Goal: Task Accomplishment & Management: Manage account settings

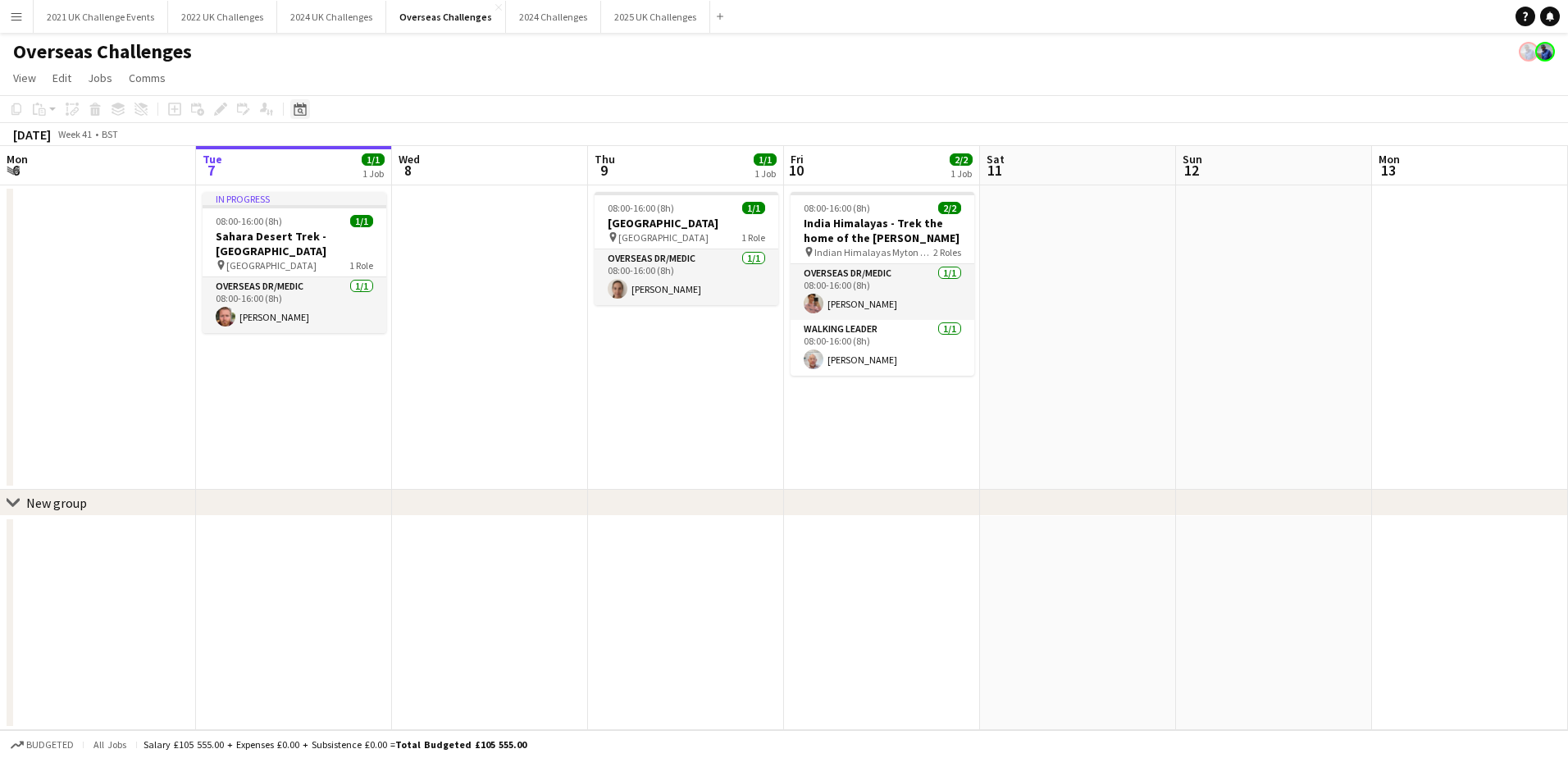
click at [300, 108] on icon "Date picker" at bounding box center [300, 108] width 13 height 13
click at [342, 168] on icon "Choose month and year" at bounding box center [339, 167] width 8 height 4
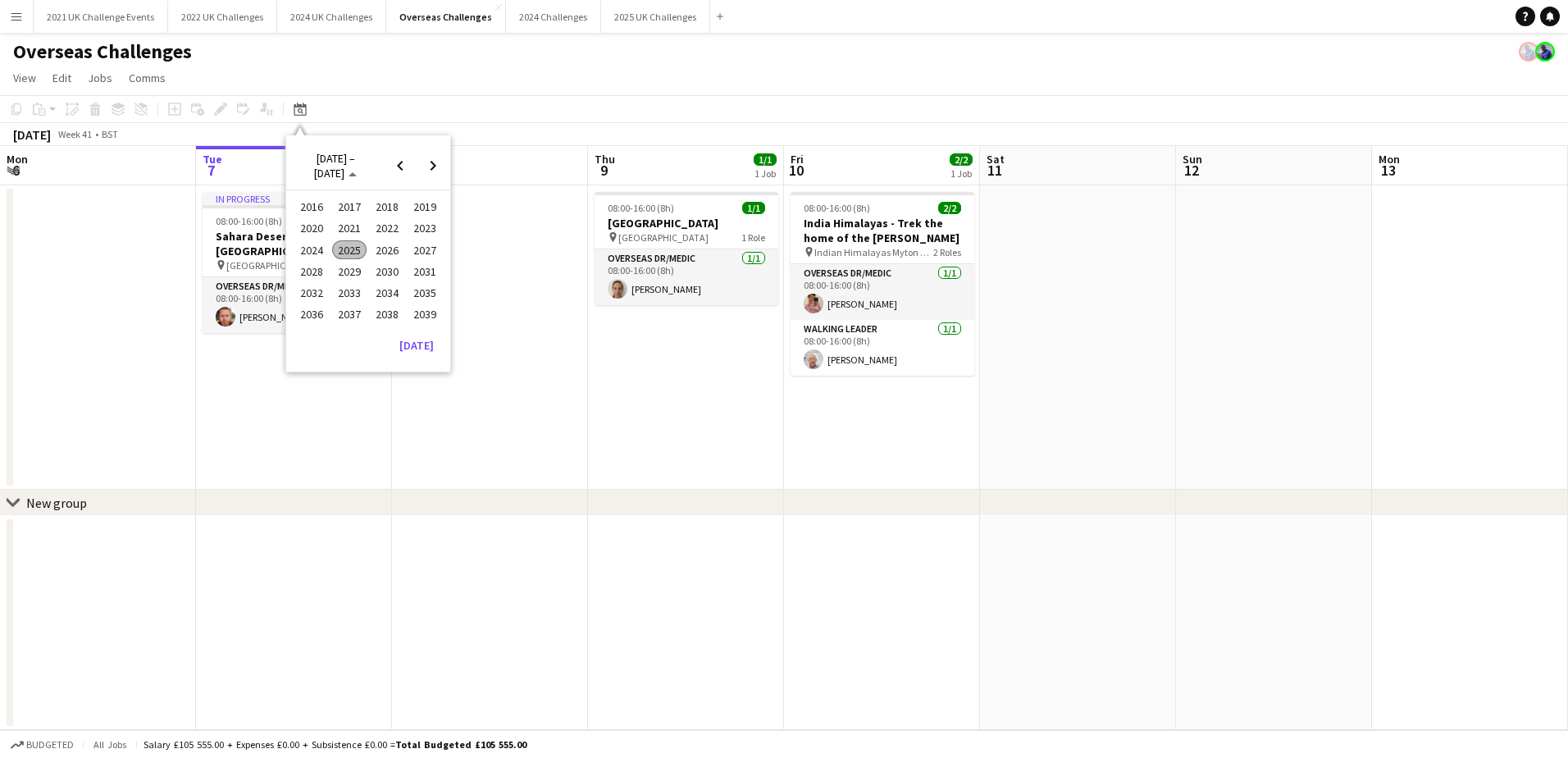
click at [345, 246] on span "2025" at bounding box center [348, 250] width 33 height 20
click at [337, 167] on icon "Choose date" at bounding box center [333, 167] width 8 height 4
click at [434, 168] on span "Next month" at bounding box center [433, 166] width 33 height 33
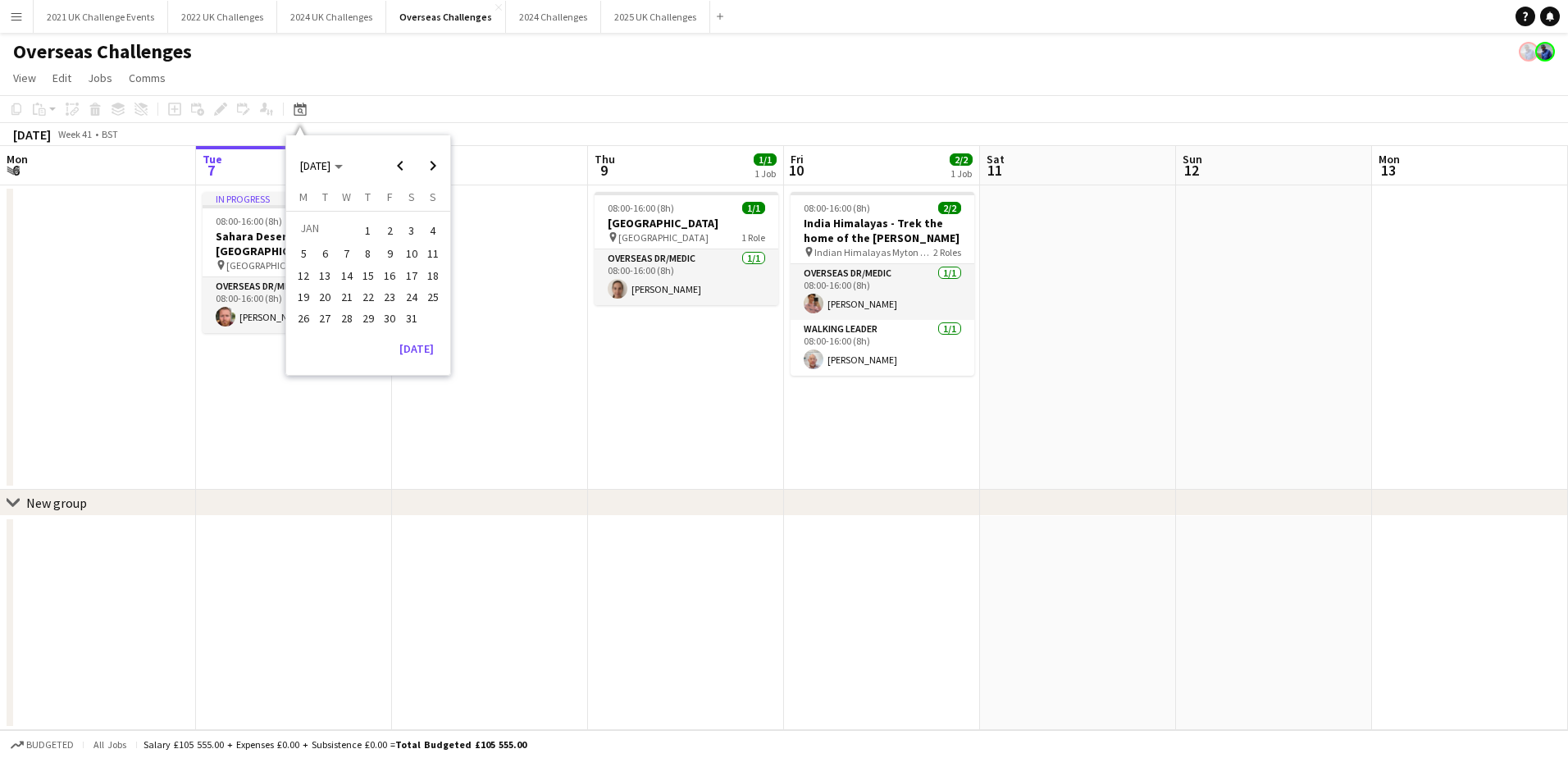
click at [391, 268] on span "16" at bounding box center [389, 275] width 20 height 20
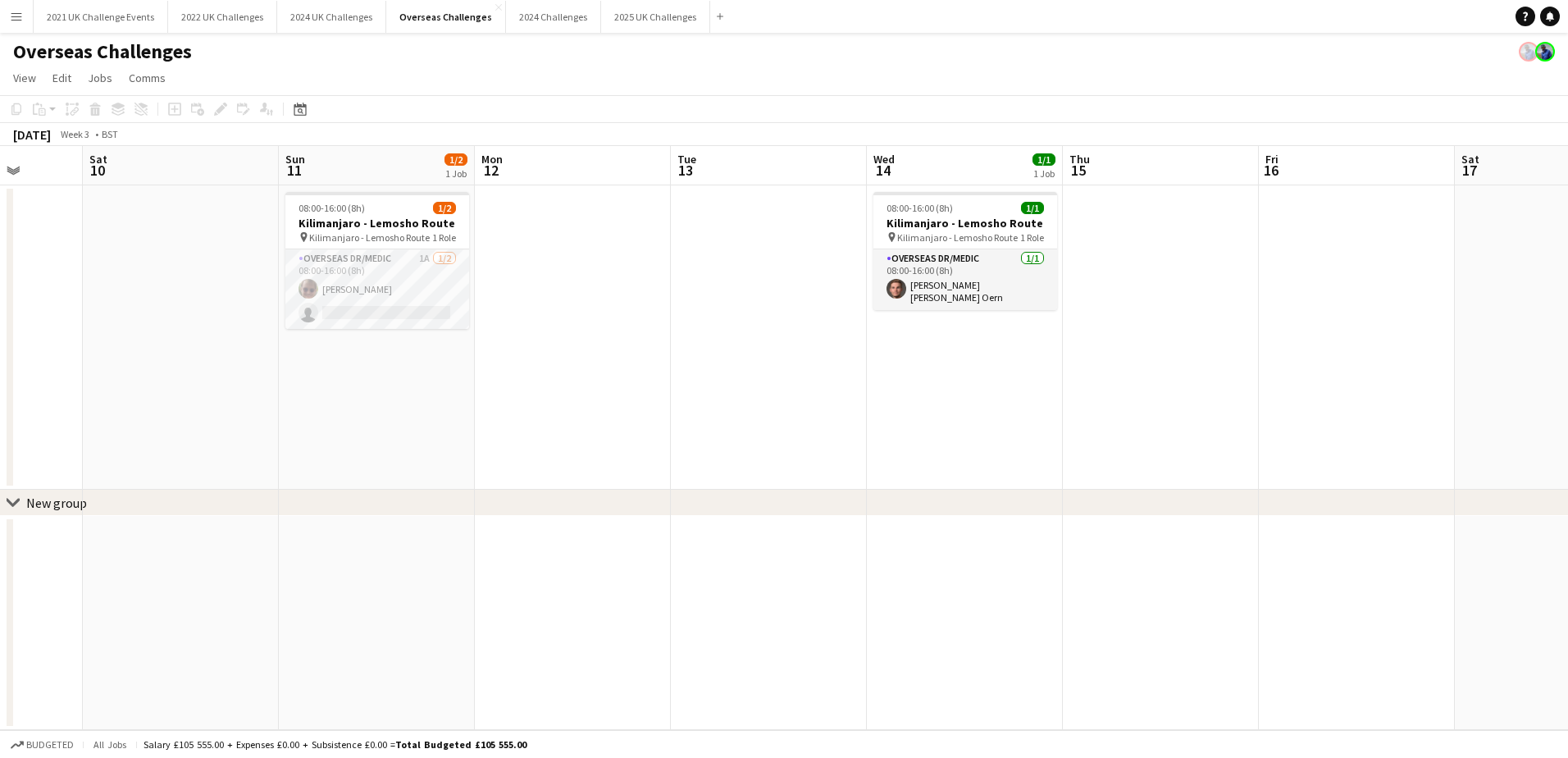
scroll to position [0, 480]
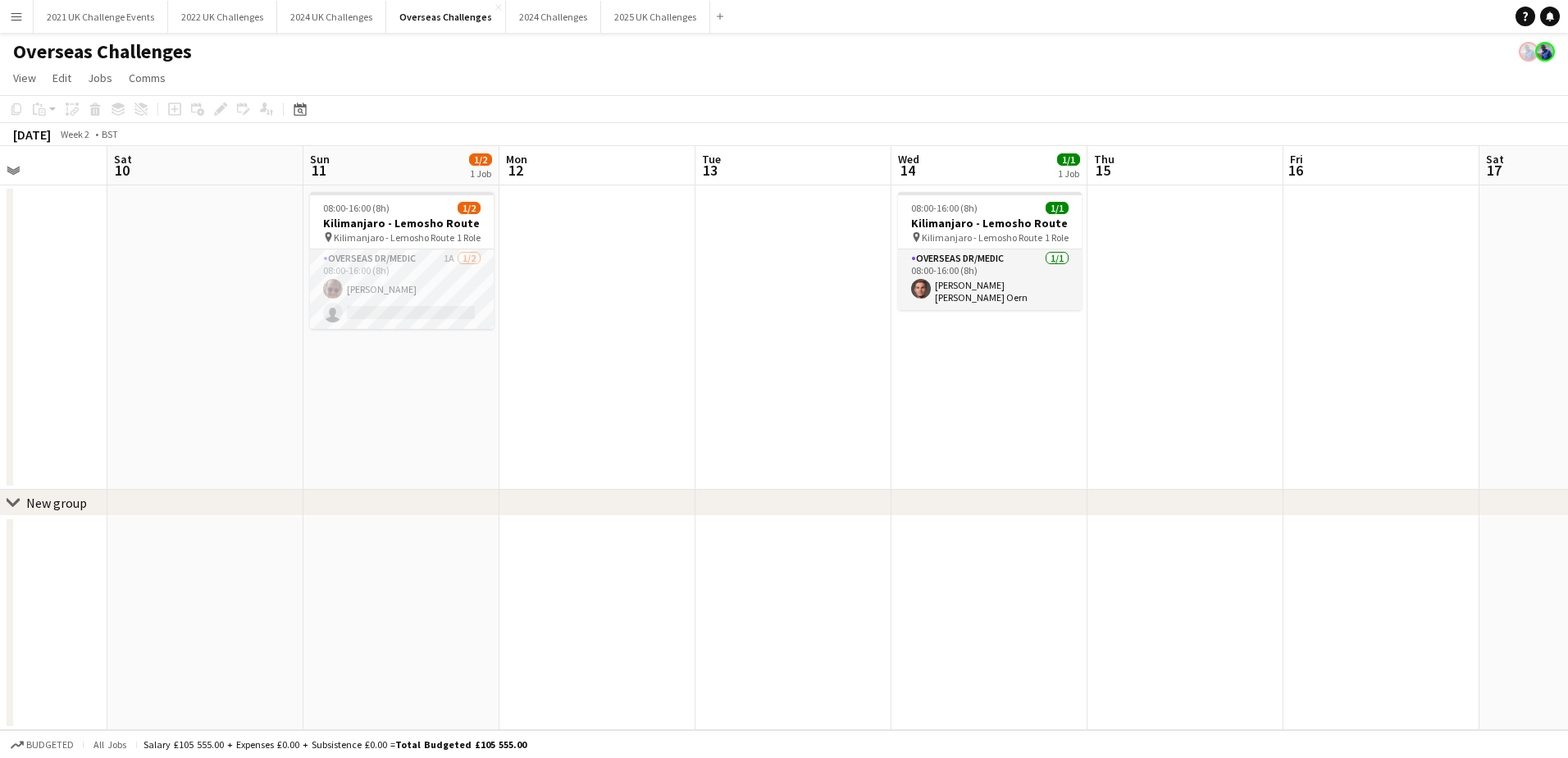
drag, startPoint x: 368, startPoint y: 387, endPoint x: 1039, endPoint y: 401, distance: 671.1
click at [1039, 401] on app-calendar-viewport "Wed 7 Thu 8 Fri 9 Sat 10 Sun 11 1/2 1 Job Mon 12 Tue 13 Wed 14 1/1 1 Job Thu 15…" at bounding box center [784, 438] width 1568 height 583
click at [466, 296] on app-card-role "Overseas Dr/Medic 1A [DATE] 08:00-16:00 (8h) [PERSON_NAME] single-neutral-actio…" at bounding box center [402, 289] width 183 height 80
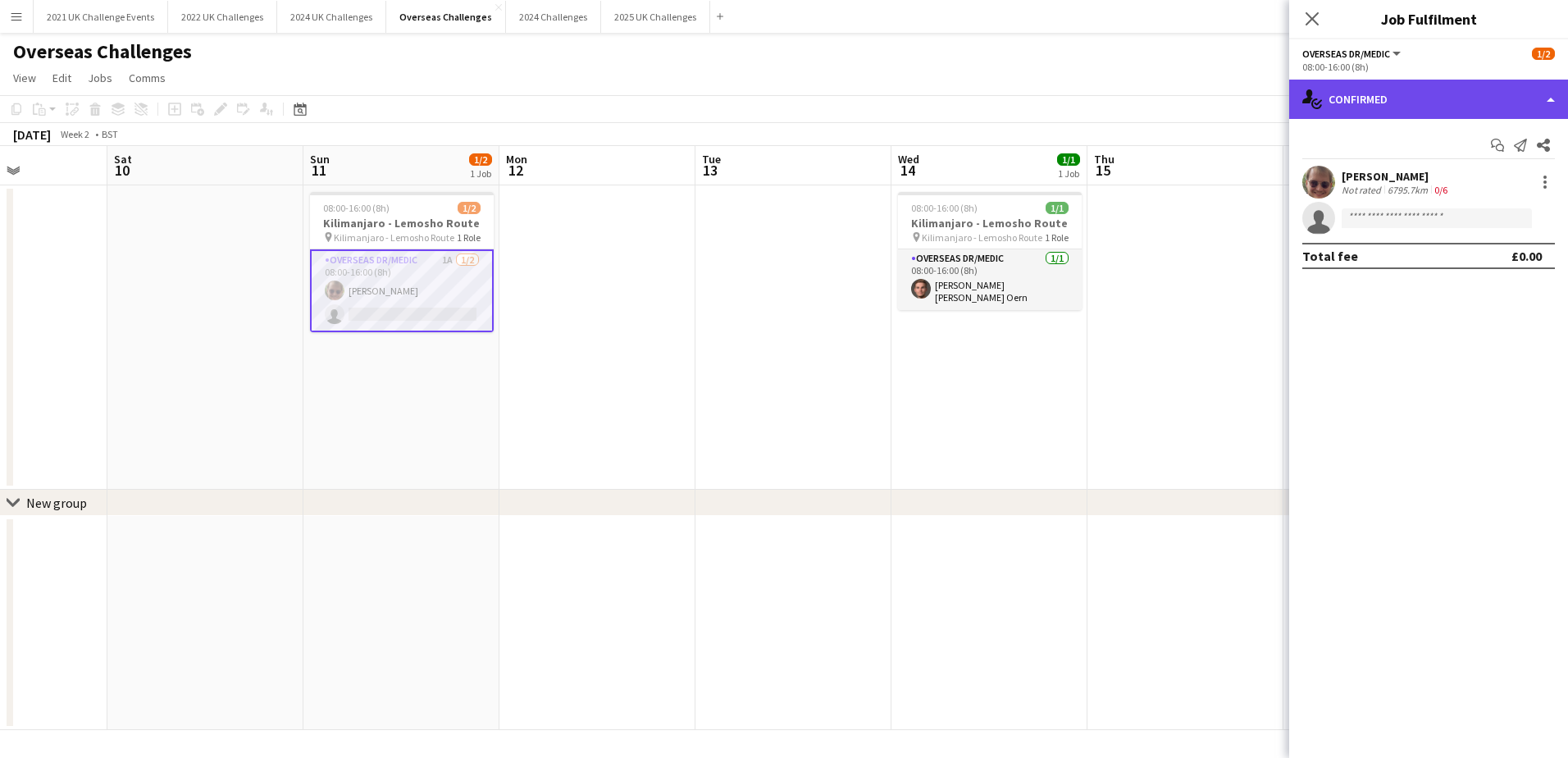
click at [1437, 105] on div "single-neutral-actions-check-2 Confirmed" at bounding box center [1428, 100] width 279 height 39
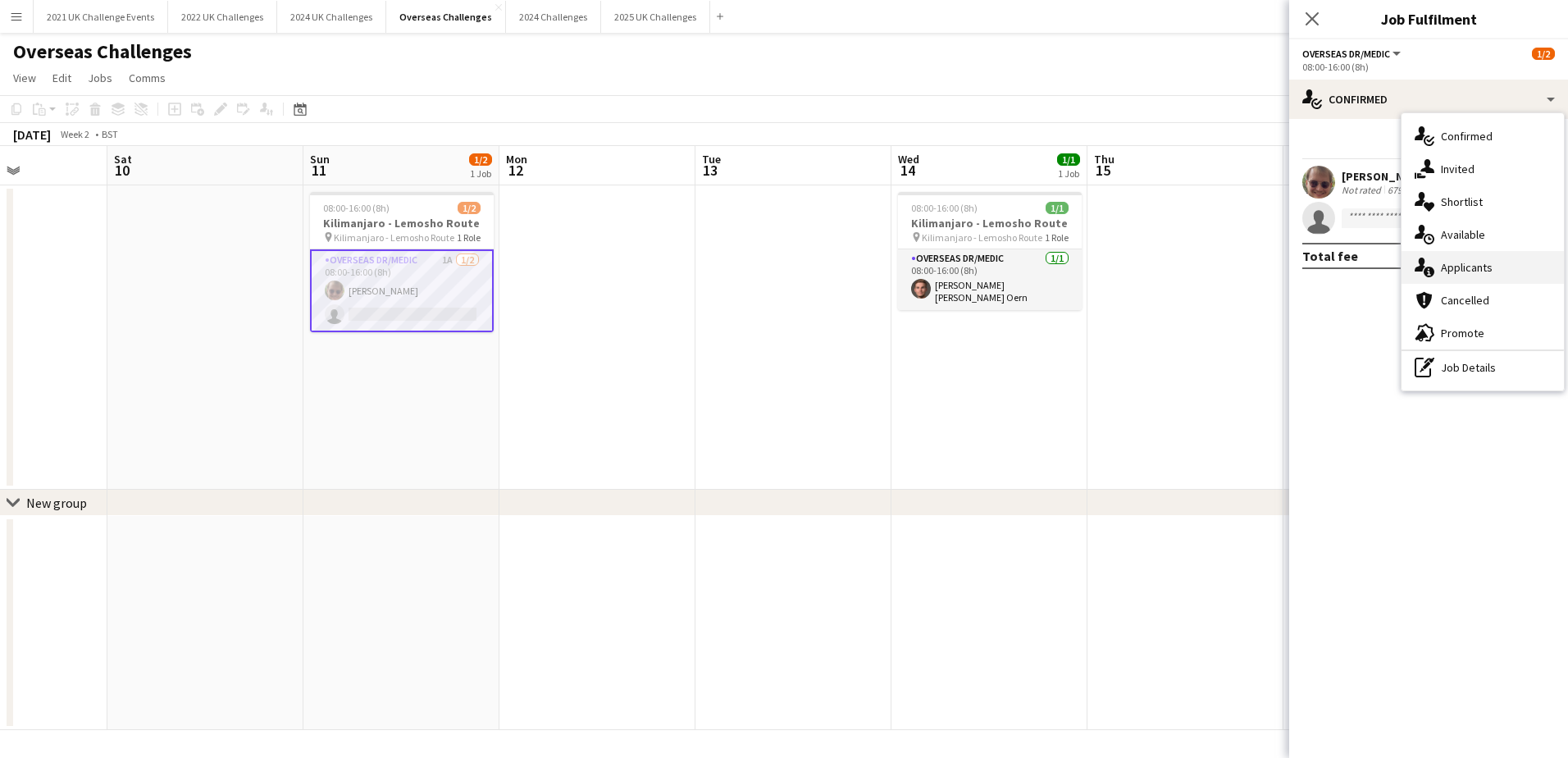
click at [1488, 267] on span "Applicants" at bounding box center [1467, 266] width 52 height 15
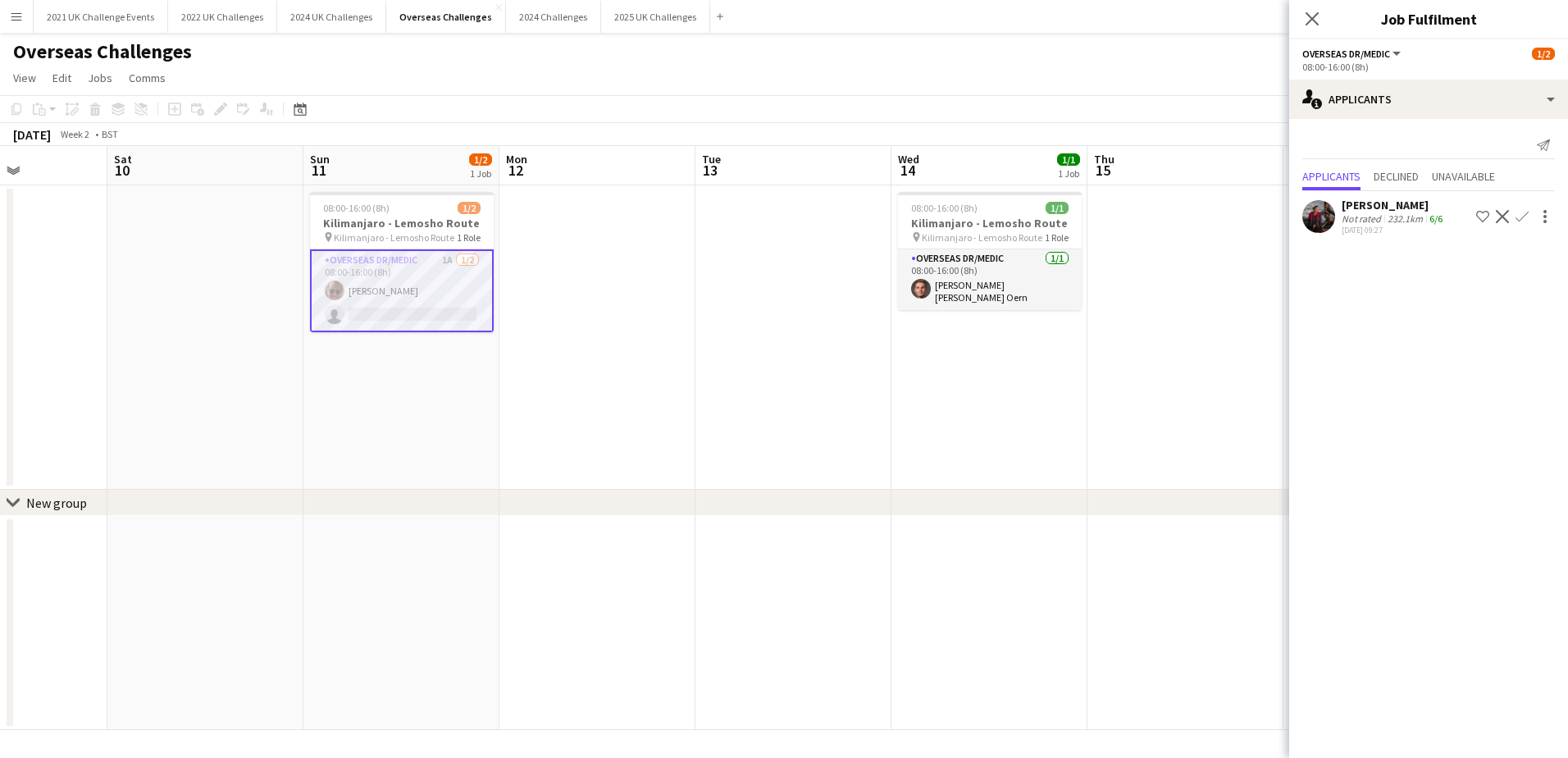
click at [1370, 214] on div "Not rated" at bounding box center [1363, 219] width 43 height 13
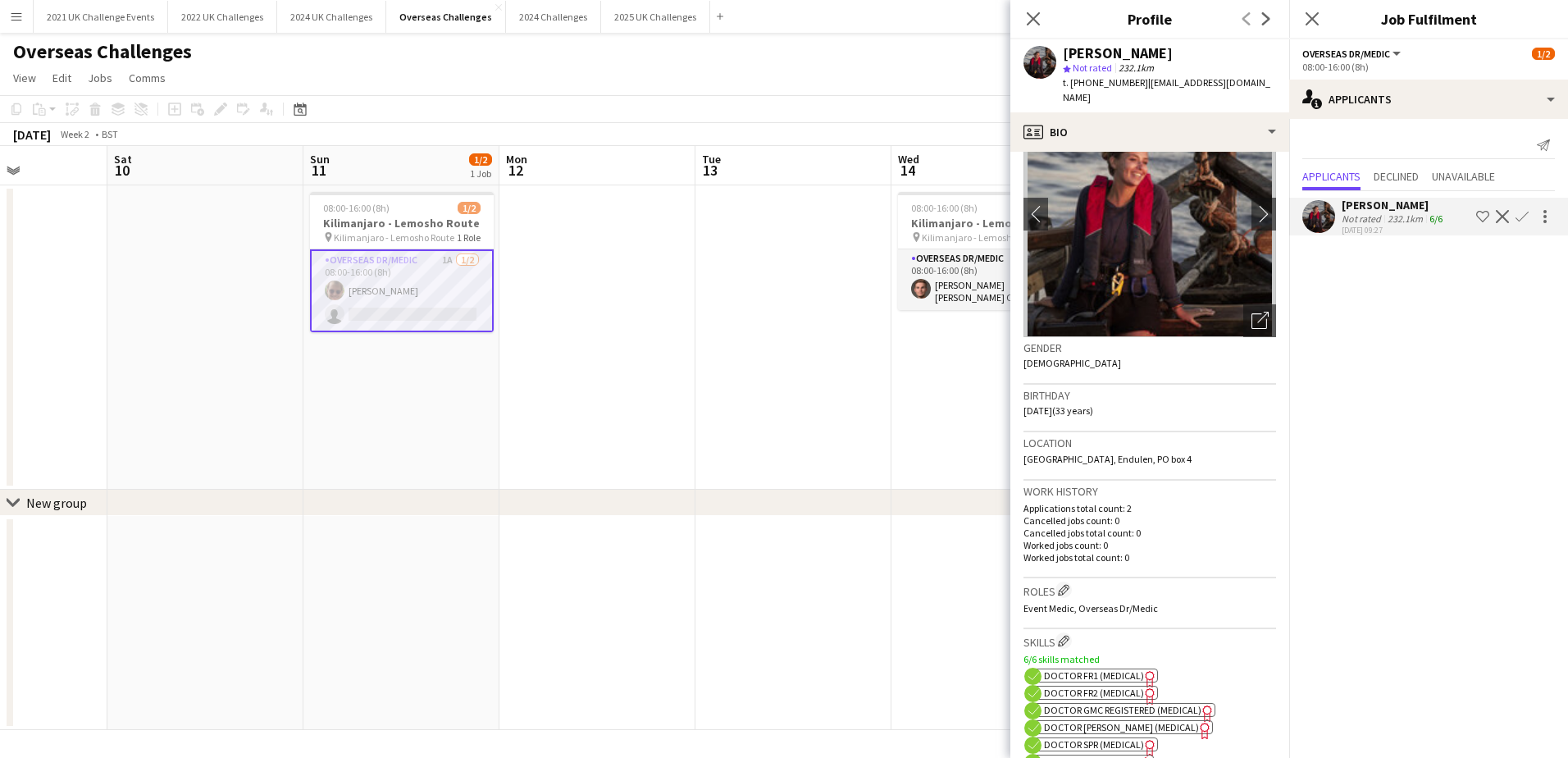
scroll to position [164, 0]
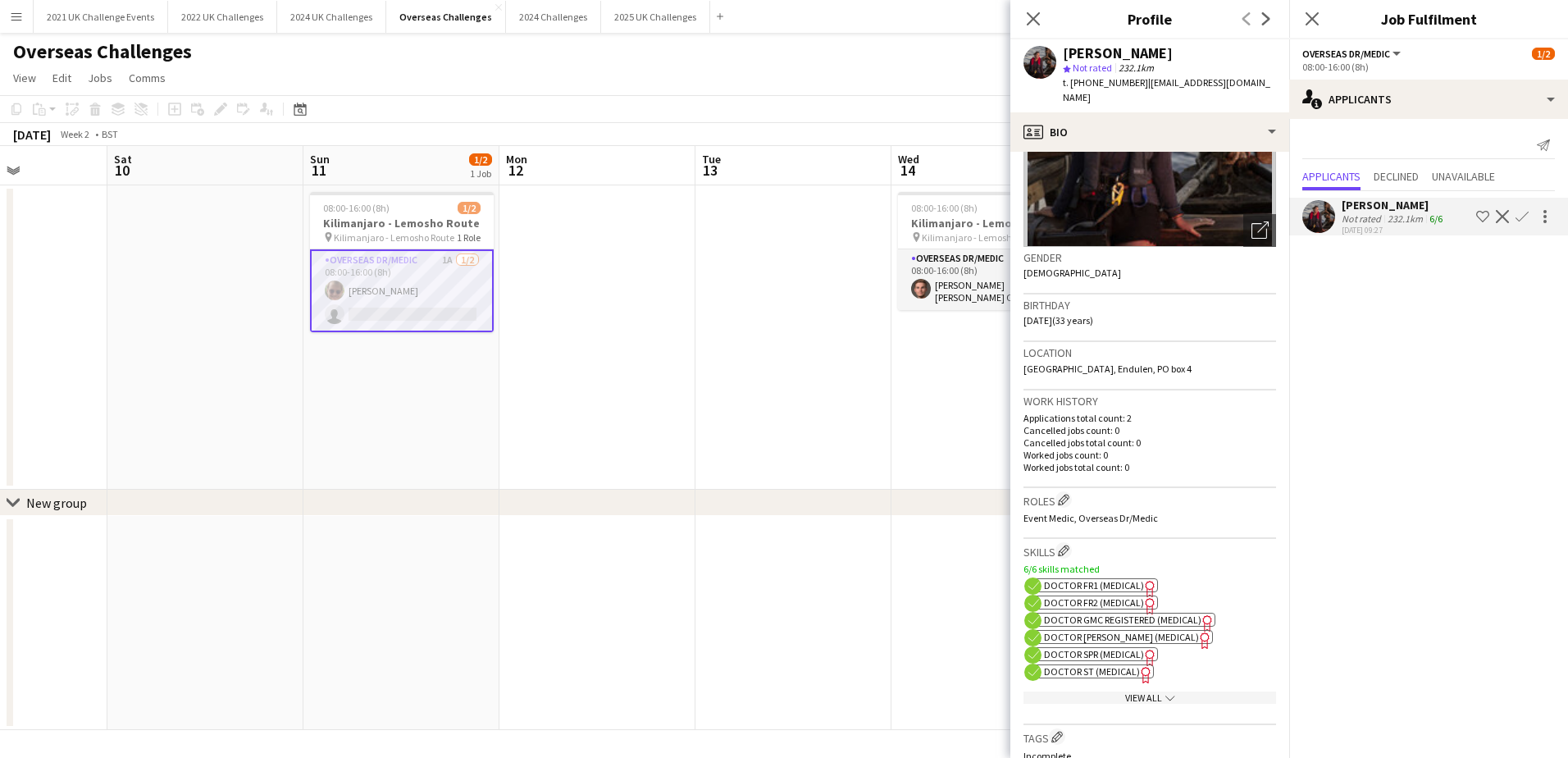
click at [1165, 693] on icon "chevron-down" at bounding box center [1170, 698] width 10 height 10
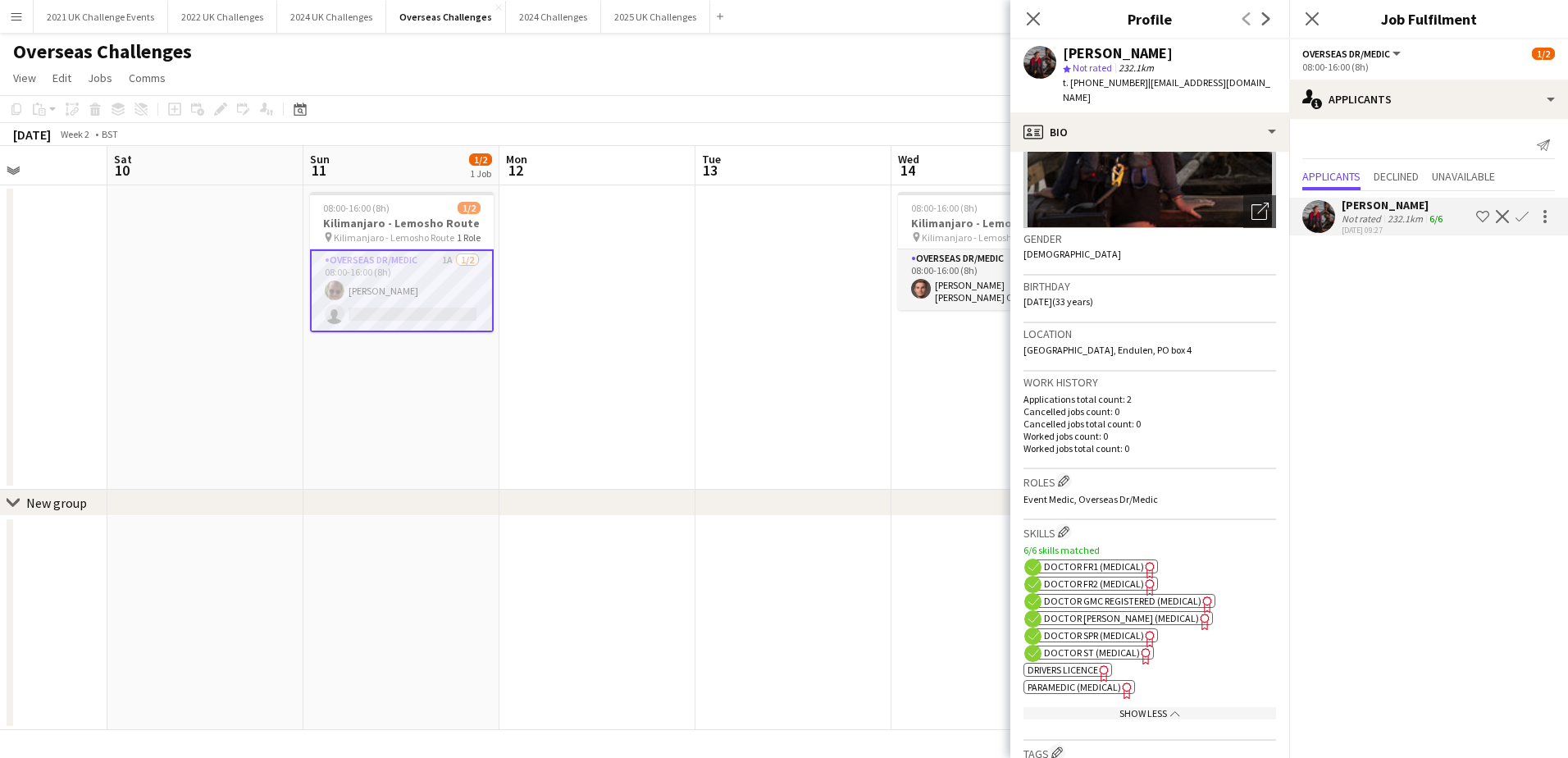
scroll to position [0, 0]
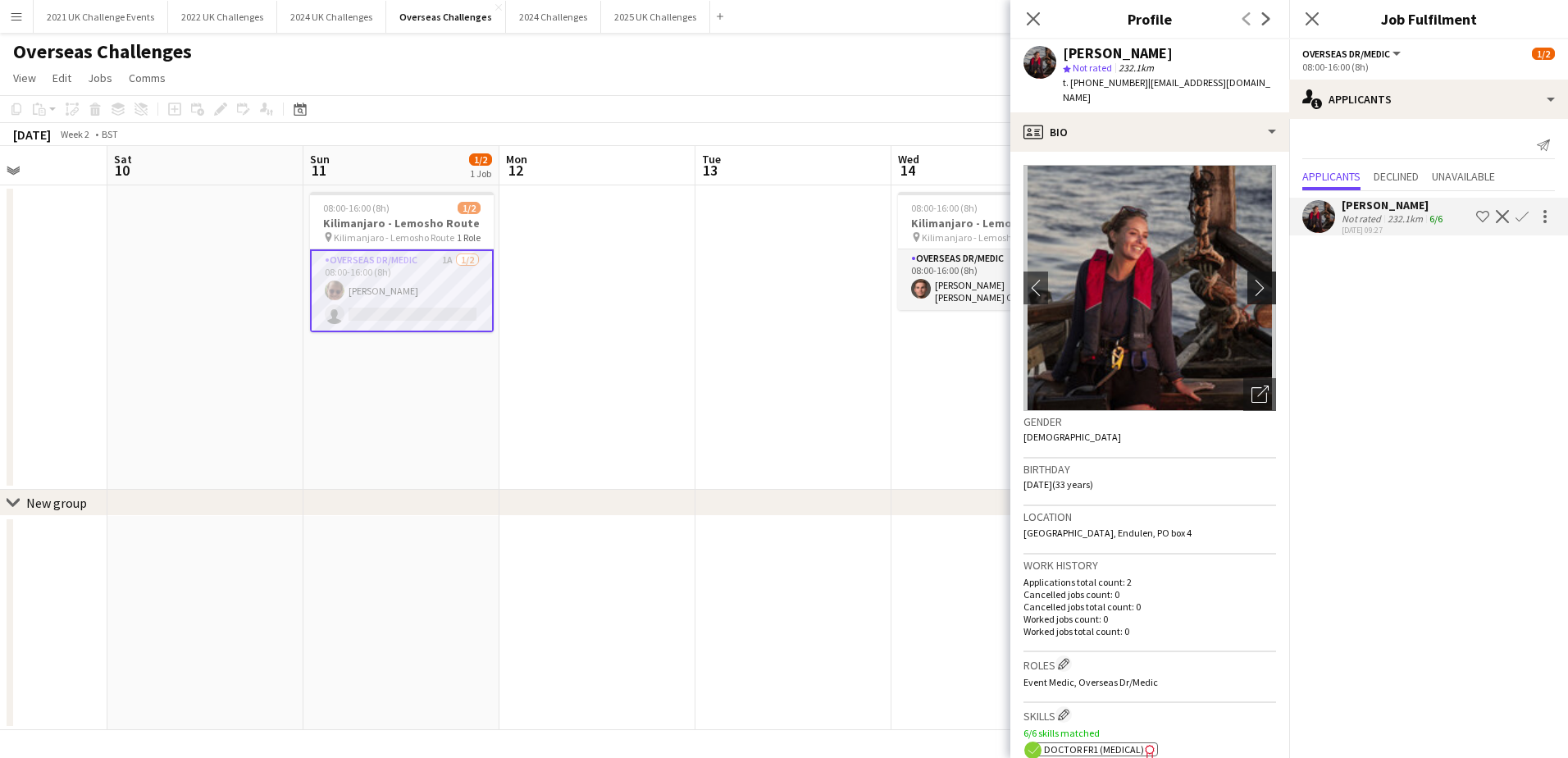
click at [1252, 279] on app-icon "chevron-right" at bounding box center [1265, 288] width 25 height 18
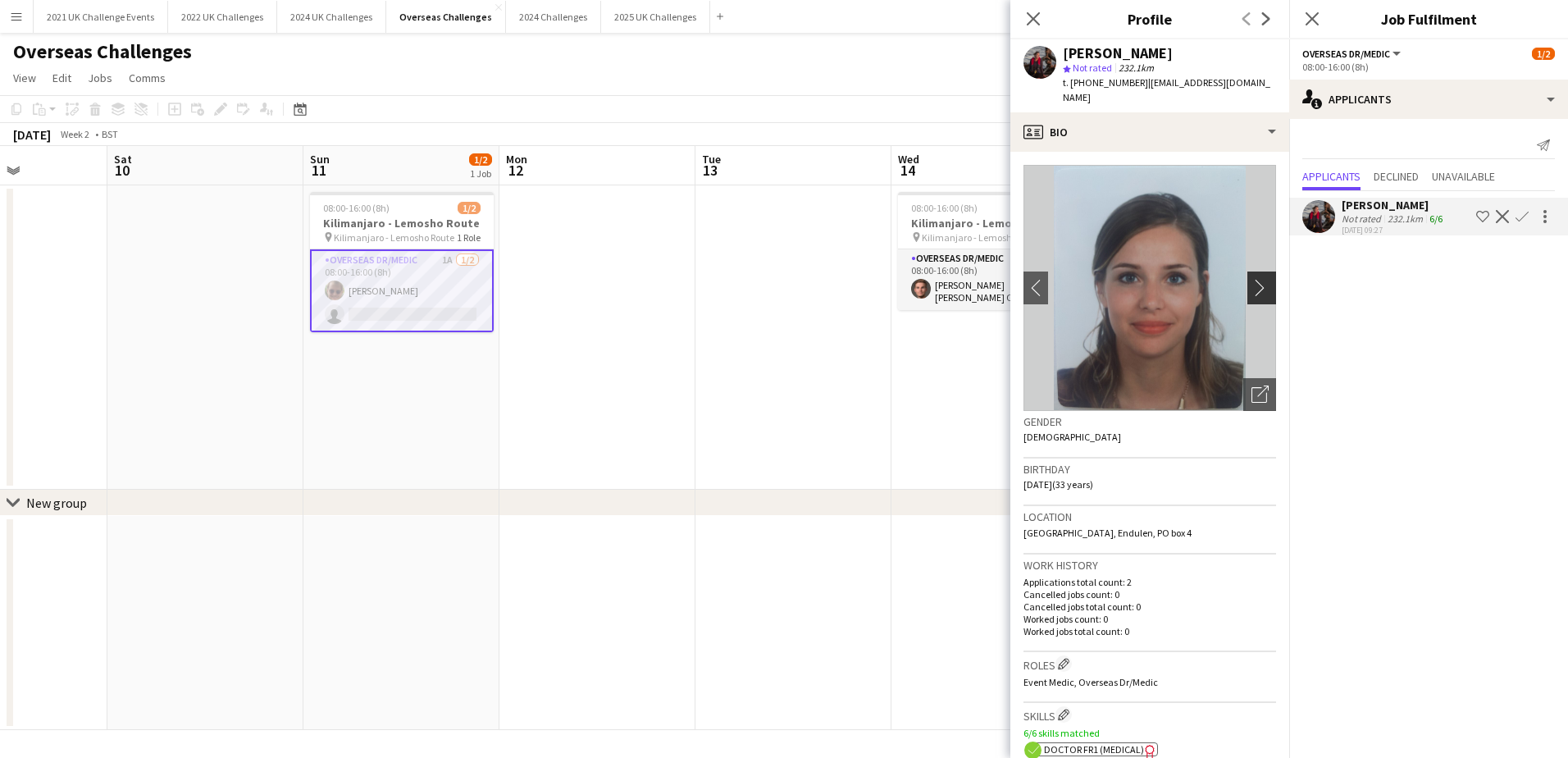
click at [1252, 279] on app-icon "chevron-right" at bounding box center [1265, 288] width 25 height 18
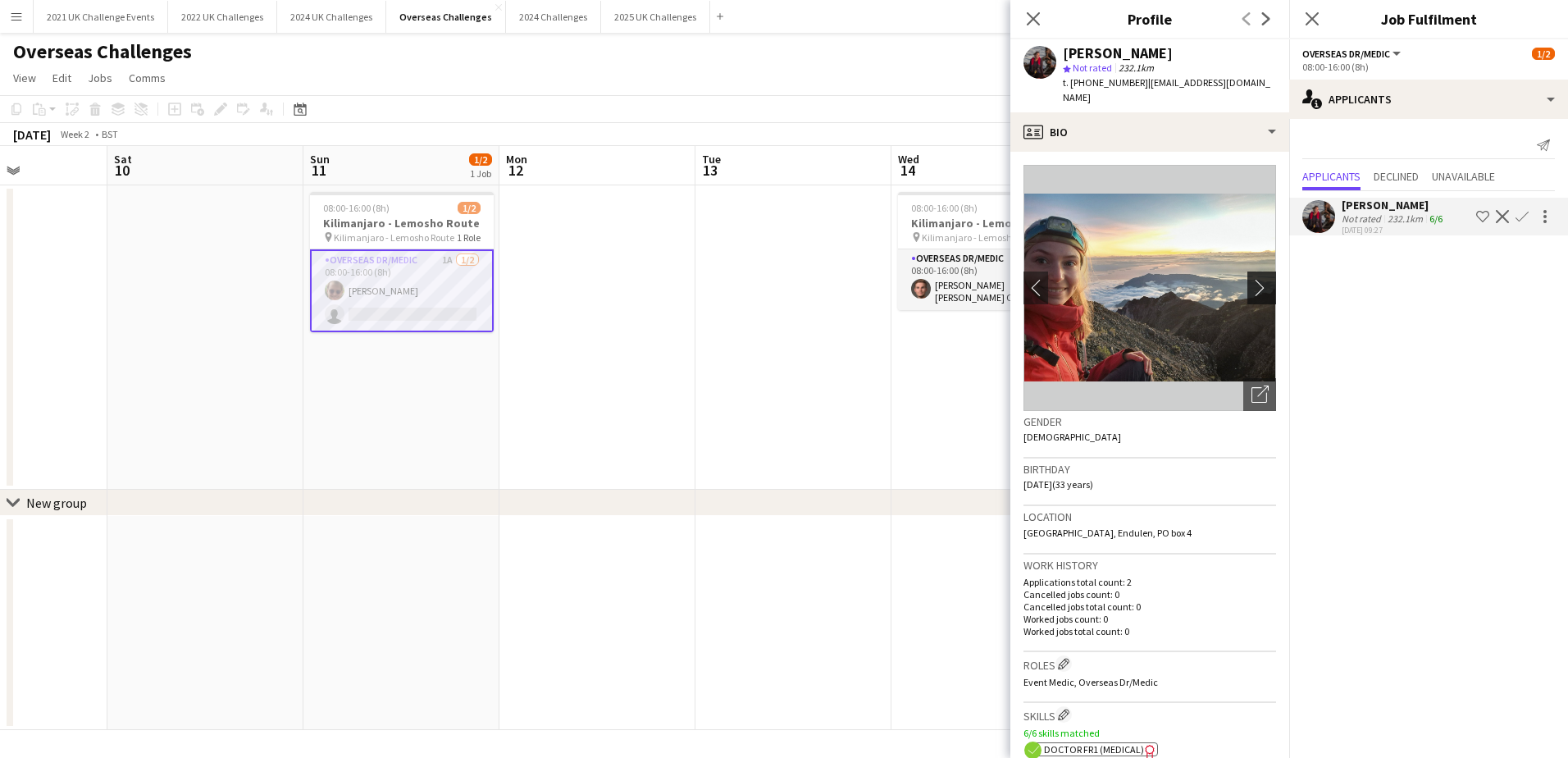
click at [1252, 279] on app-icon "chevron-right" at bounding box center [1265, 288] width 25 height 18
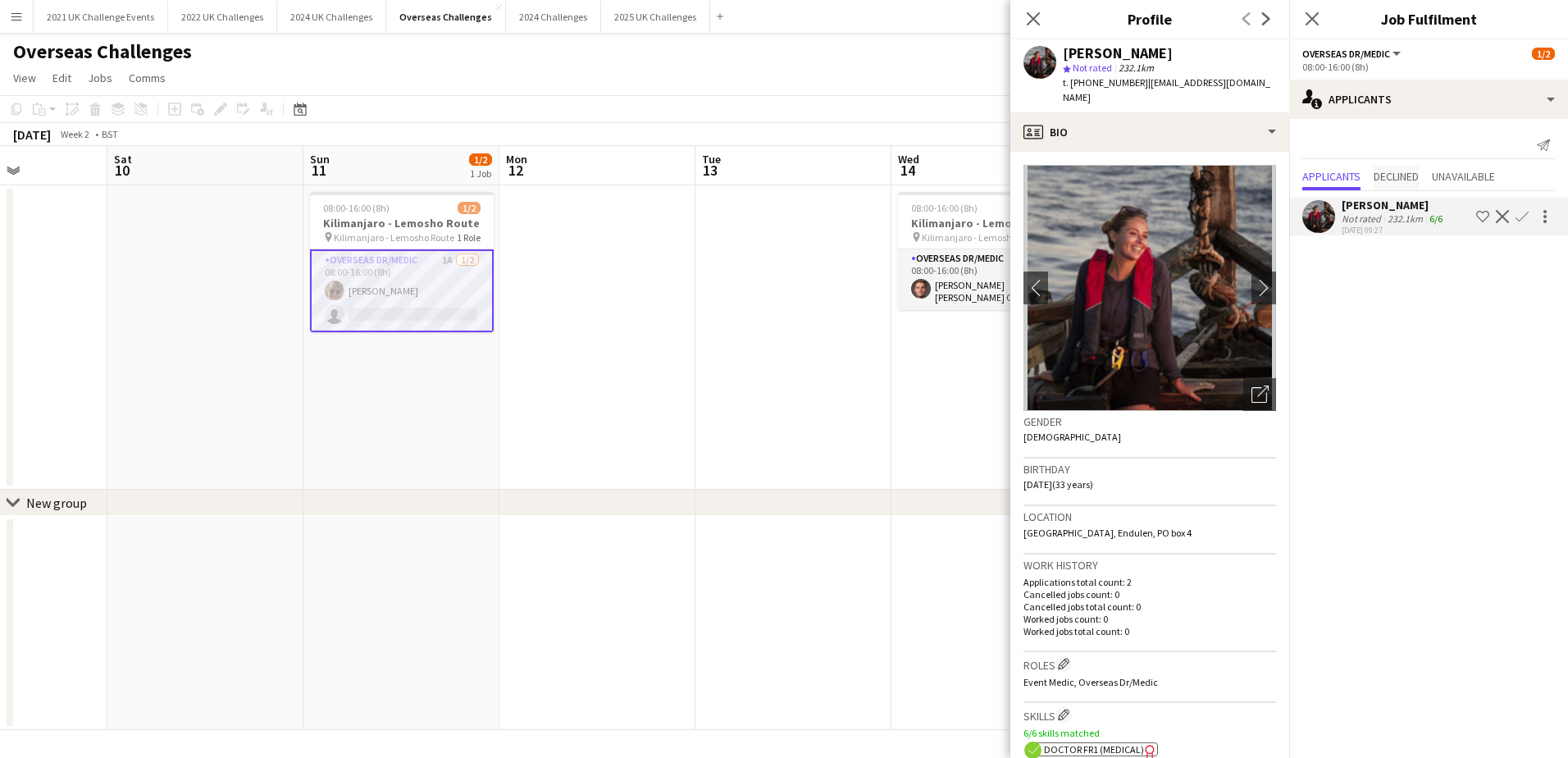
click at [1404, 172] on span "Declined" at bounding box center [1396, 177] width 45 height 12
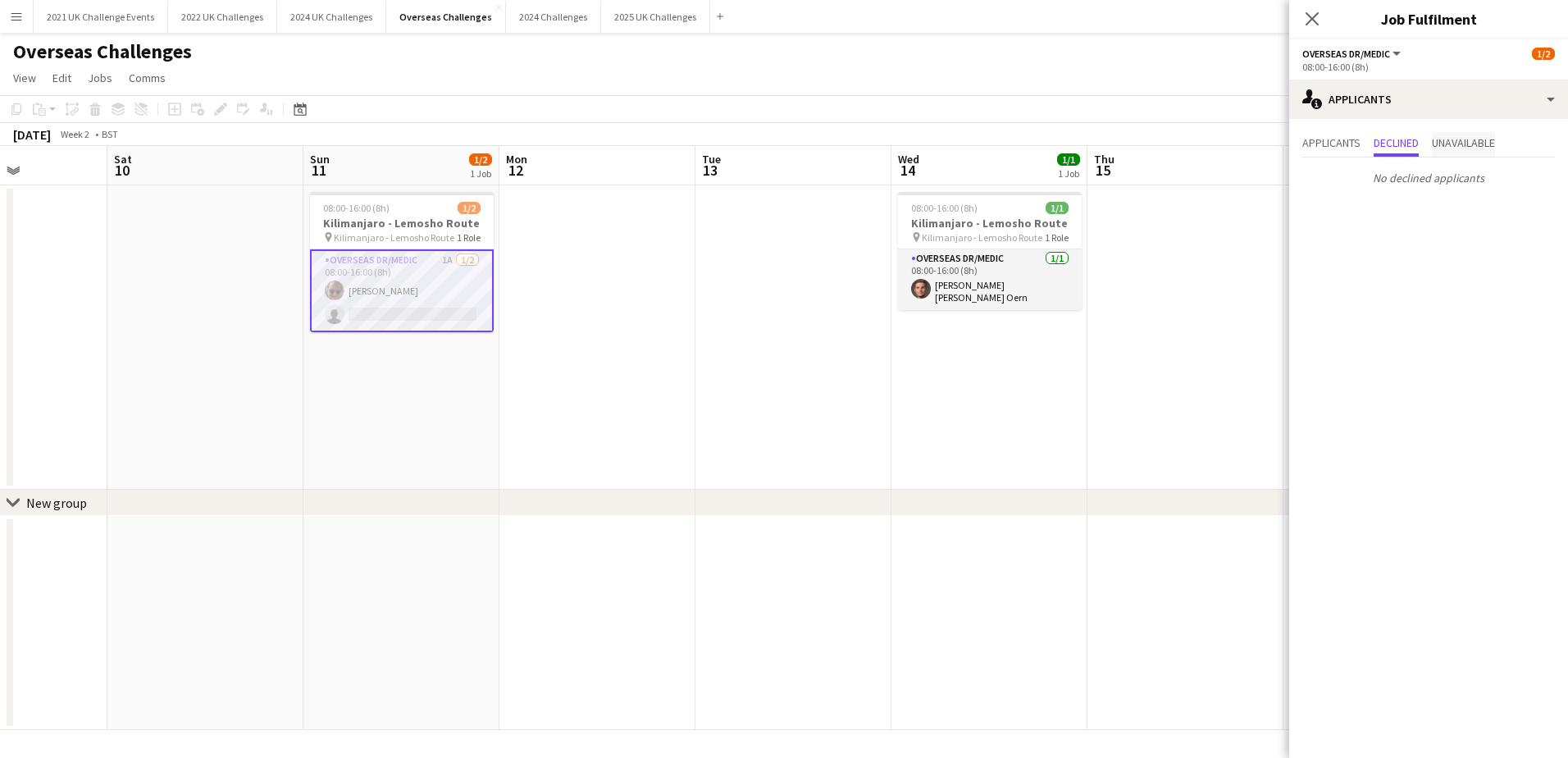
click at [1462, 145] on span "Unavailable" at bounding box center [1463, 142] width 63 height 12
click at [1347, 143] on span "Applicants" at bounding box center [1332, 142] width 59 height 12
click at [1308, 18] on icon "Close pop-in" at bounding box center [1311, 19] width 16 height 16
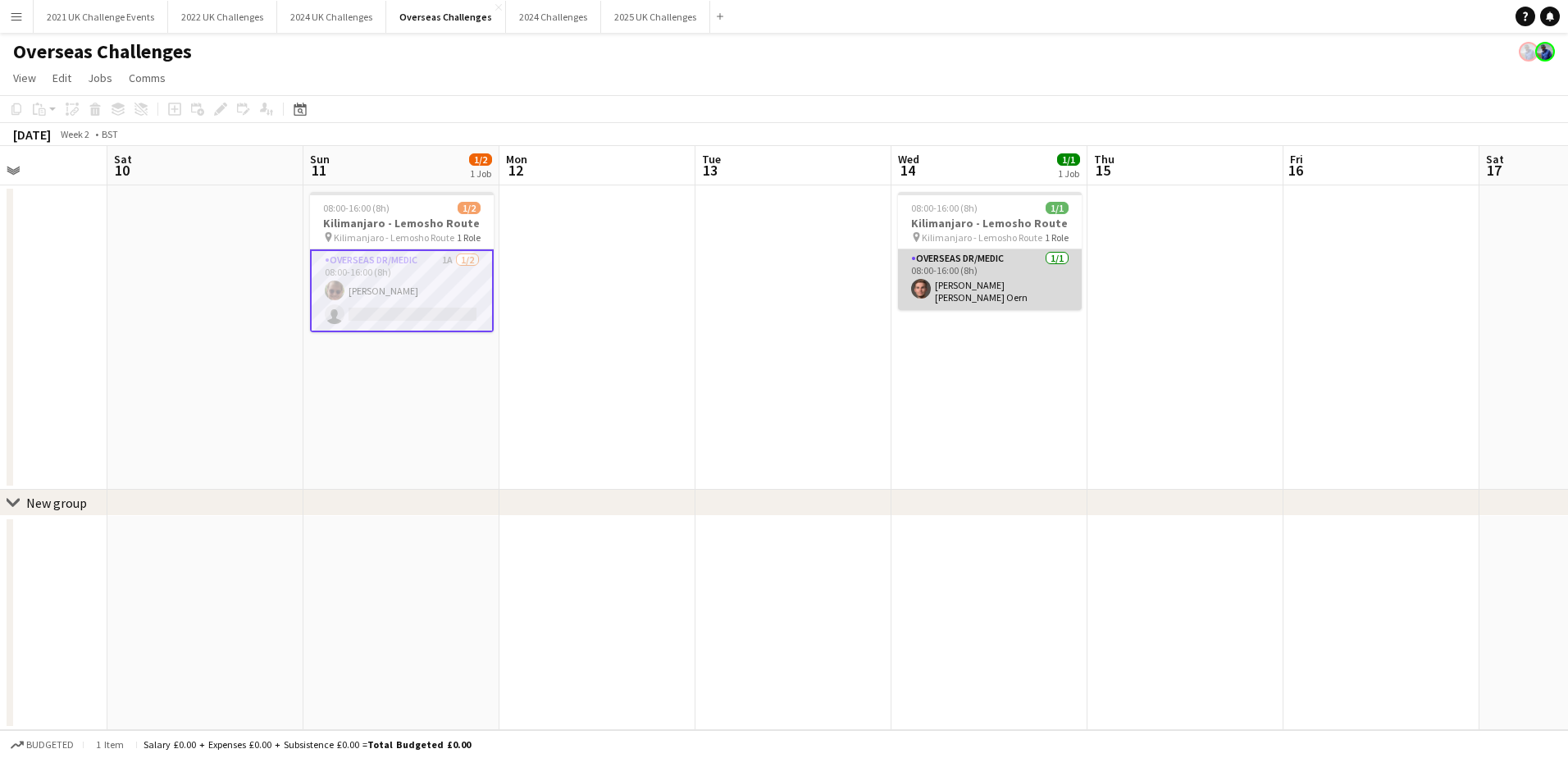
click at [995, 278] on app-card-role "Overseas Dr/Medic [DATE] 08:00-16:00 (8h) [PERSON_NAME] [PERSON_NAME] Oern [PER…" at bounding box center [989, 279] width 183 height 60
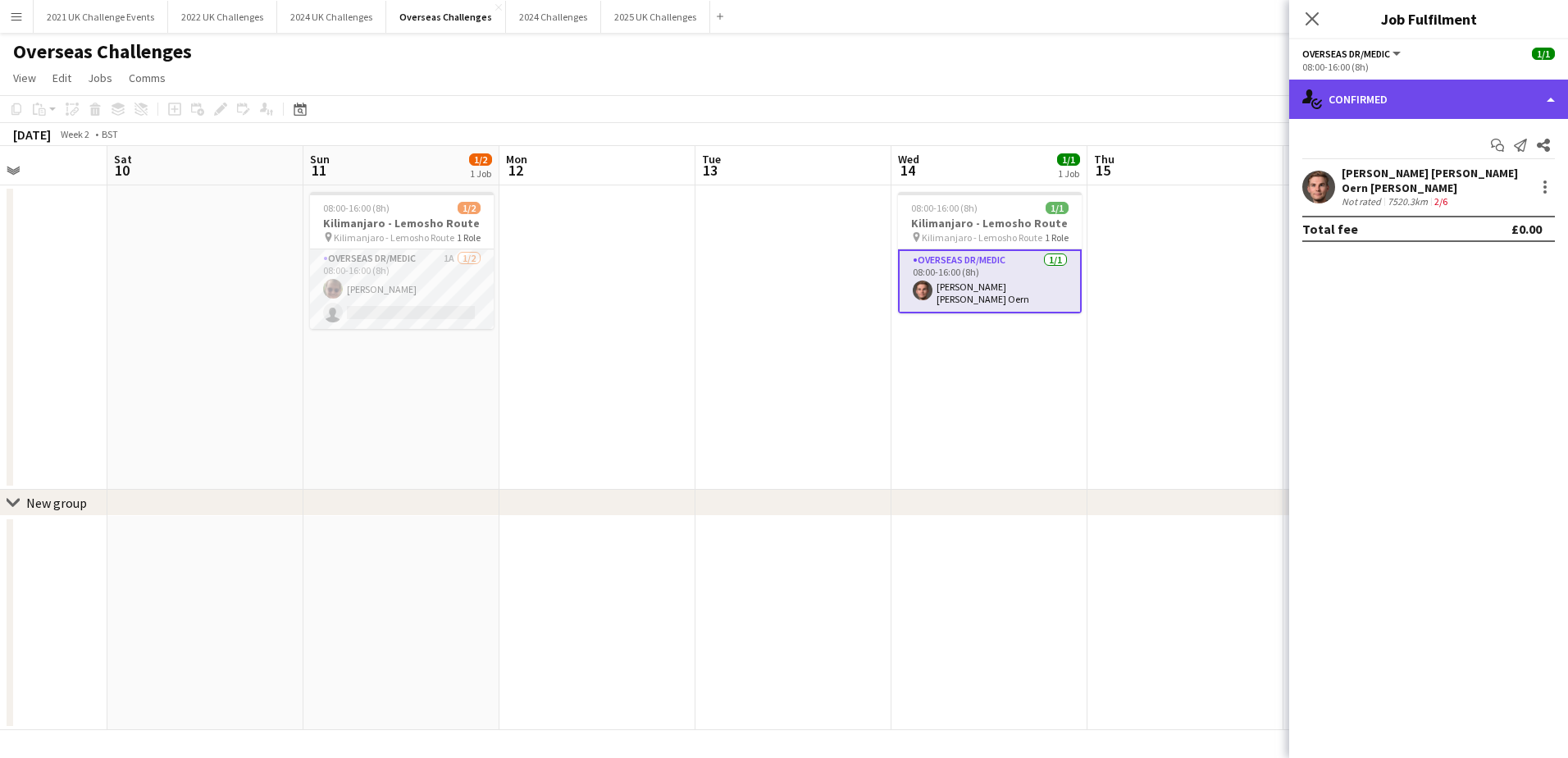
click at [1470, 93] on div "single-neutral-actions-check-2 Confirmed" at bounding box center [1428, 100] width 279 height 39
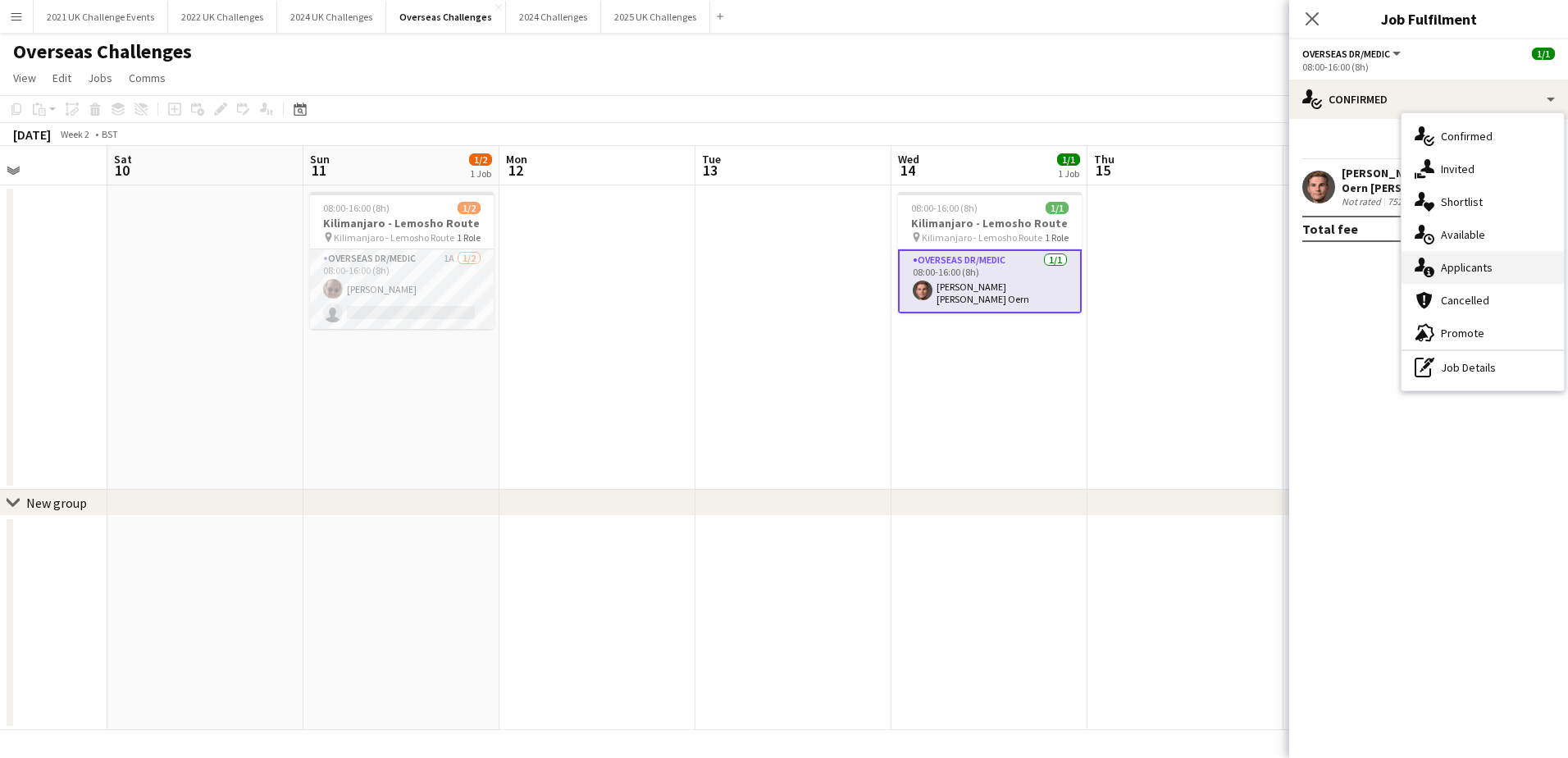
click at [1493, 266] on div "single-neutral-actions-information Applicants" at bounding box center [1482, 267] width 162 height 33
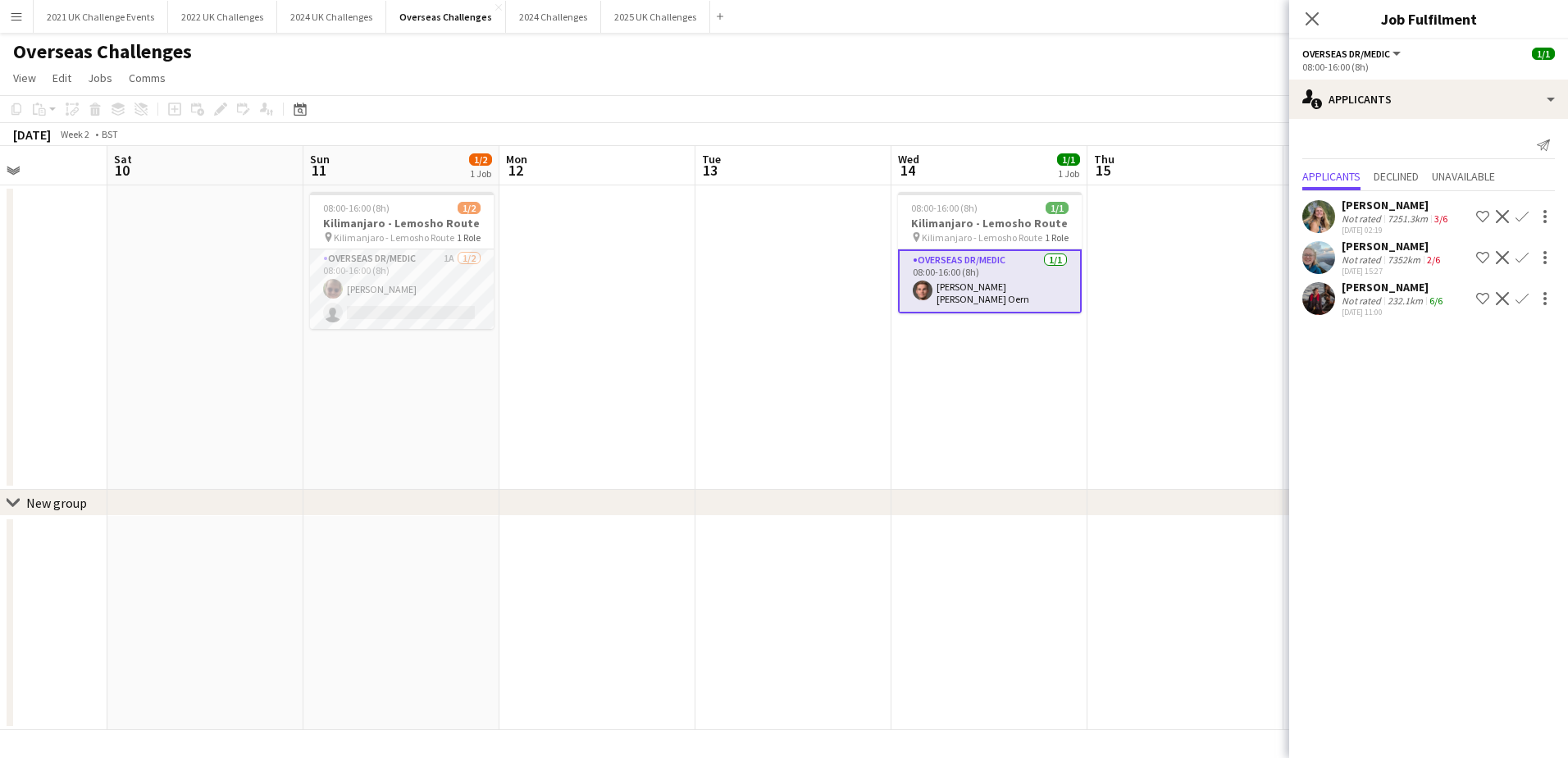
click at [1161, 427] on app-date-cell at bounding box center [1185, 338] width 196 height 304
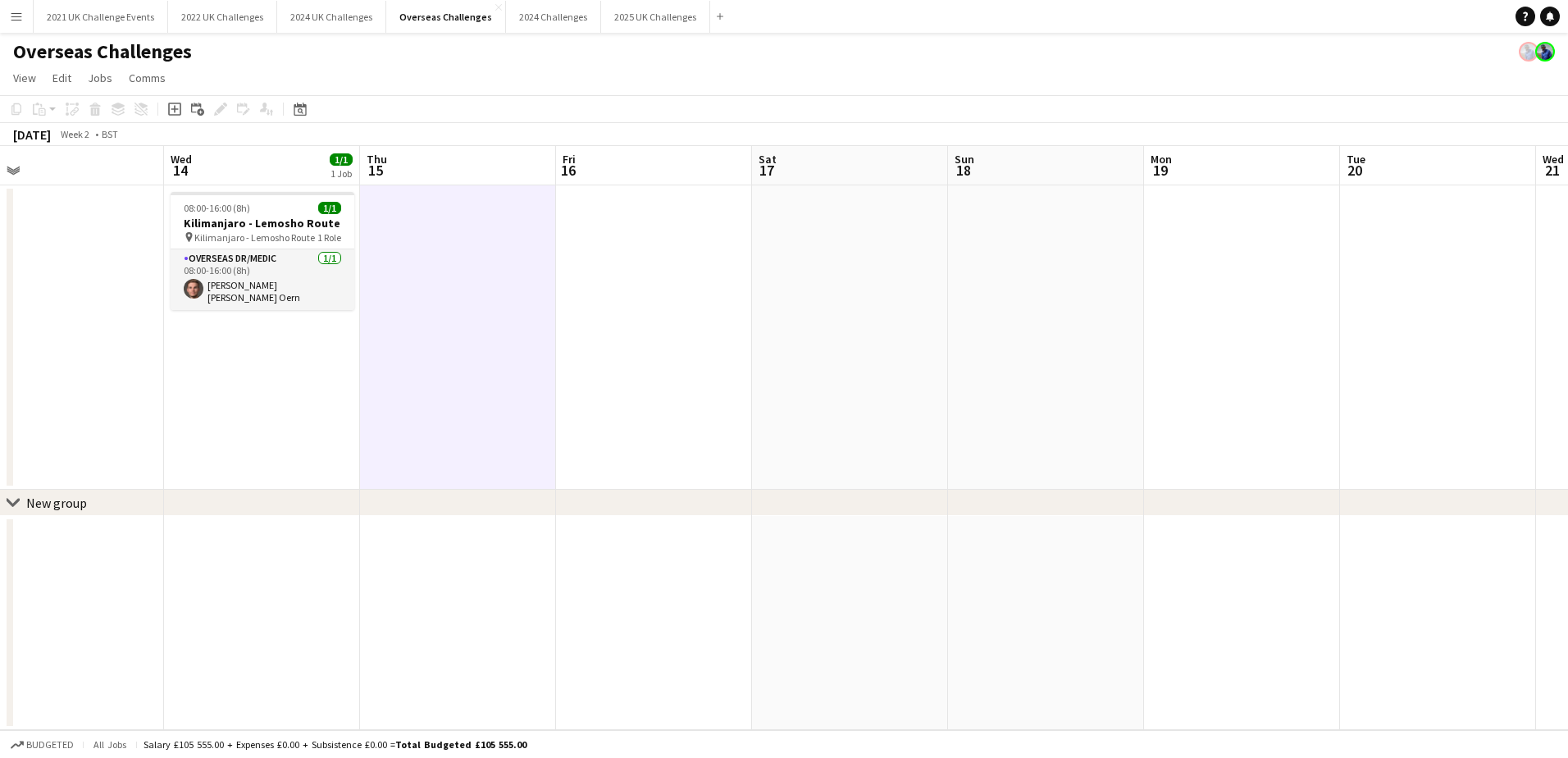
drag, startPoint x: 1214, startPoint y: 422, endPoint x: 486, endPoint y: 491, distance: 731.3
click at [473, 493] on div "chevron-right New group Sat 10 Sun 11 1/2 1 Job Mon 12 Tue 13 Wed 14 1/1 1 Job …" at bounding box center [784, 438] width 1568 height 583
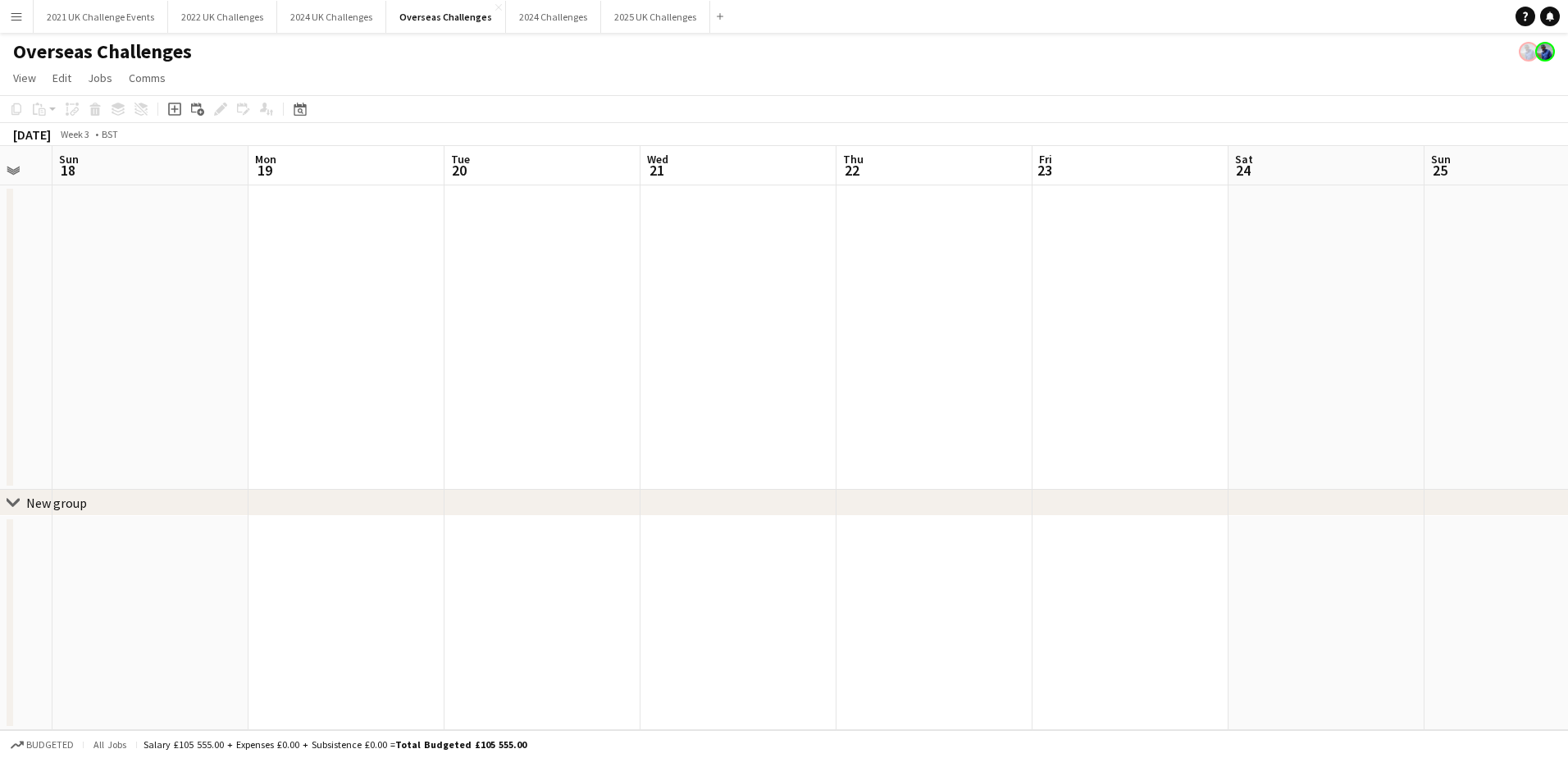
drag, startPoint x: 938, startPoint y: 440, endPoint x: 1179, endPoint y: 398, distance: 244.6
click at [332, 481] on app-calendar-viewport "Thu 15 Fri 16 Sat 17 Sun 18 Mon 19 Tue 20 Wed 21 Thu 22 Fri 23 Sat 24 Sun 25 Mo…" at bounding box center [784, 438] width 1568 height 583
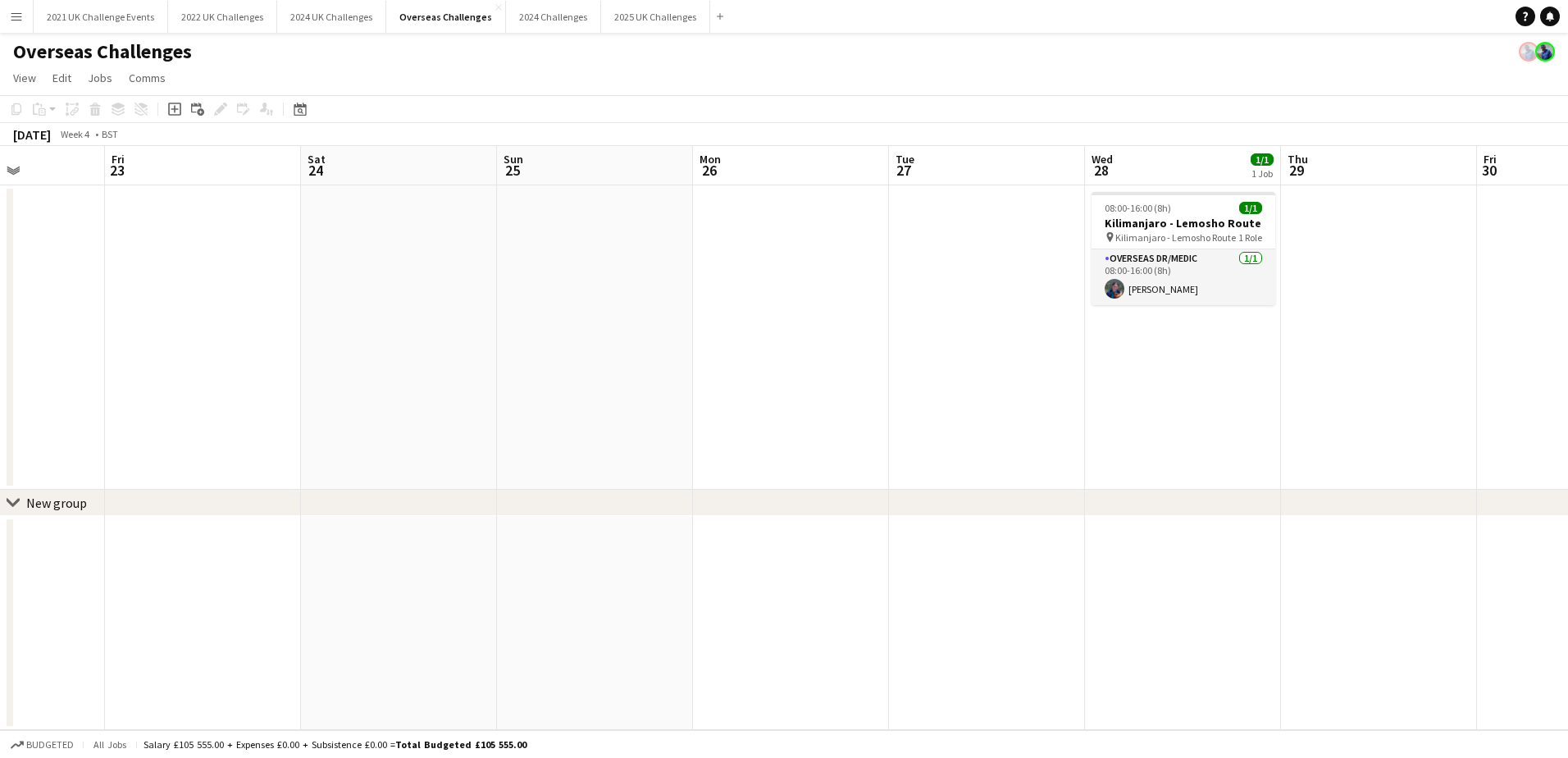
scroll to position [0, 484]
drag, startPoint x: 1214, startPoint y: 403, endPoint x: 329, endPoint y: 459, distance: 886.8
click at [329, 459] on app-calendar-viewport "Tue 20 Wed 21 Thu 22 Fri 23 Sat 24 Sun 25 Mon 26 Tue 27 Wed 28 1/1 1 Job Thu 29…" at bounding box center [784, 438] width 1568 height 583
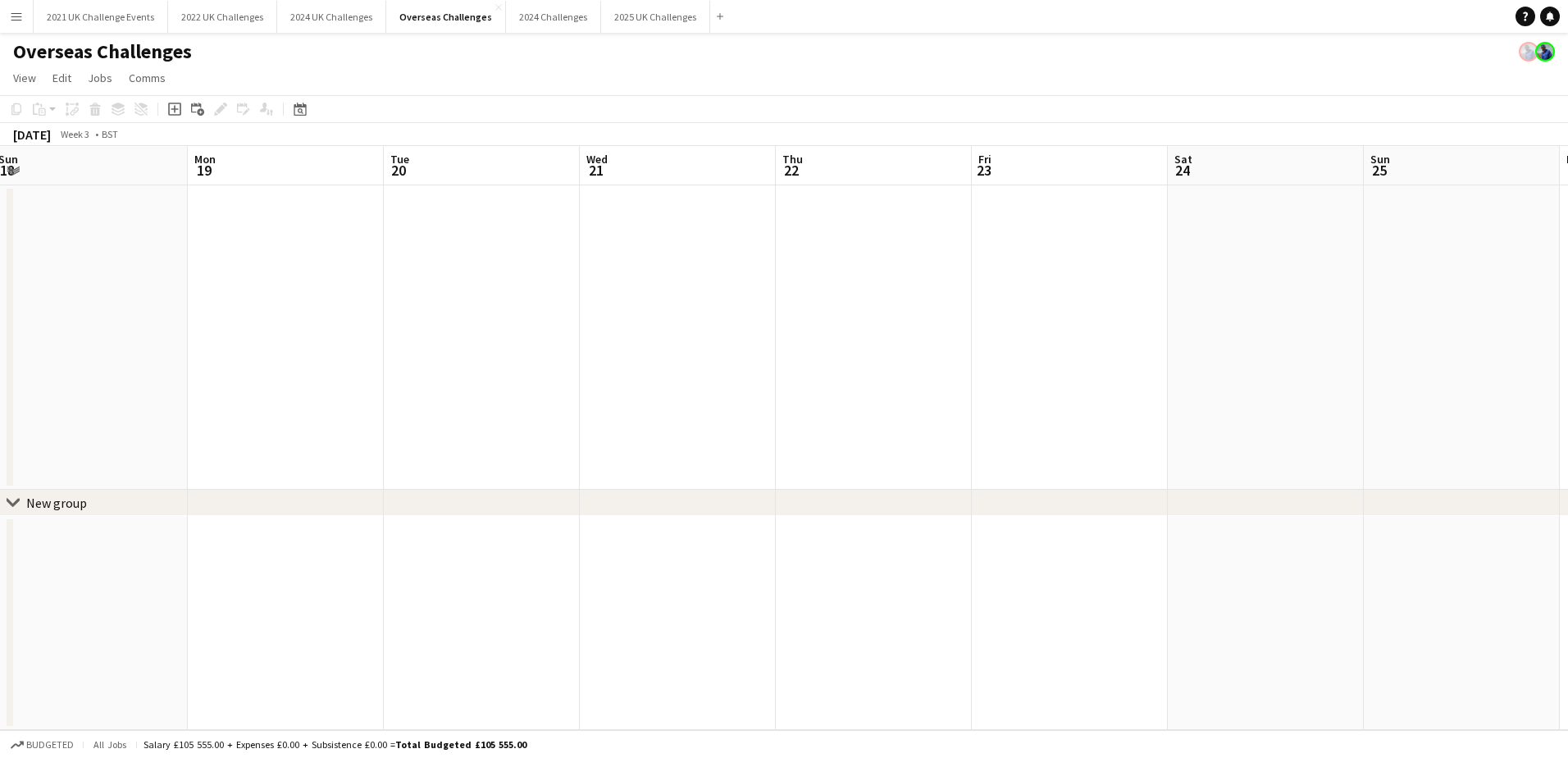
drag, startPoint x: 691, startPoint y: 445, endPoint x: 1570, endPoint y: 393, distance: 880.5
click at [1567, 393] on html "Menu Boards Boards Boards All jobs Status Workforce Workforce My Workforce Recr…" at bounding box center [784, 379] width 1568 height 758
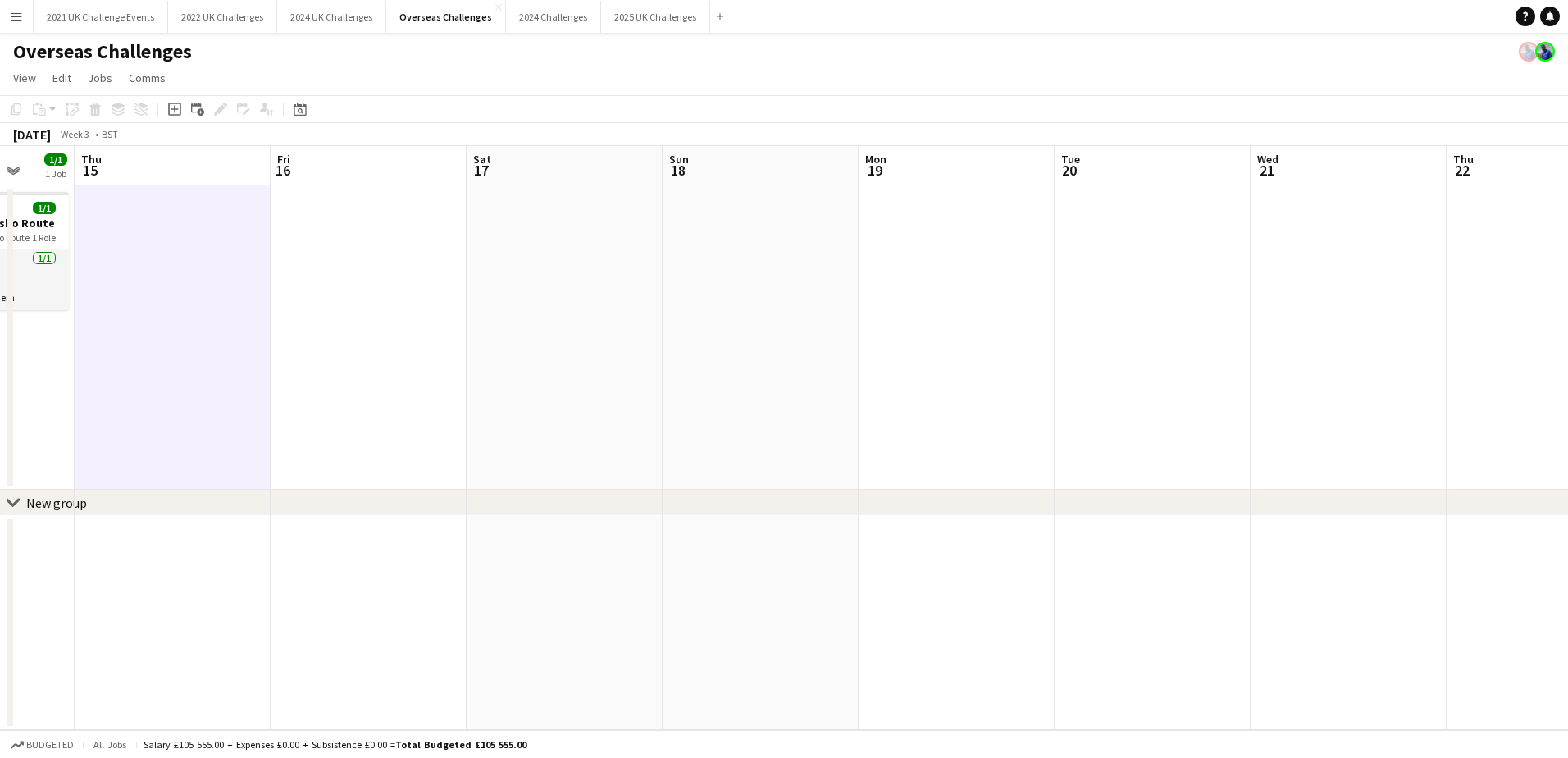
drag, startPoint x: 621, startPoint y: 416, endPoint x: 1330, endPoint y: 352, distance: 711.9
click at [1330, 352] on app-calendar-viewport "Tue 13 Wed 14 1/1 1 Job Thu 15 Fri 16 Sat 17 Sun 18 Mon 19 Tue 20 Wed 21 Thu 22…" at bounding box center [784, 438] width 1568 height 583
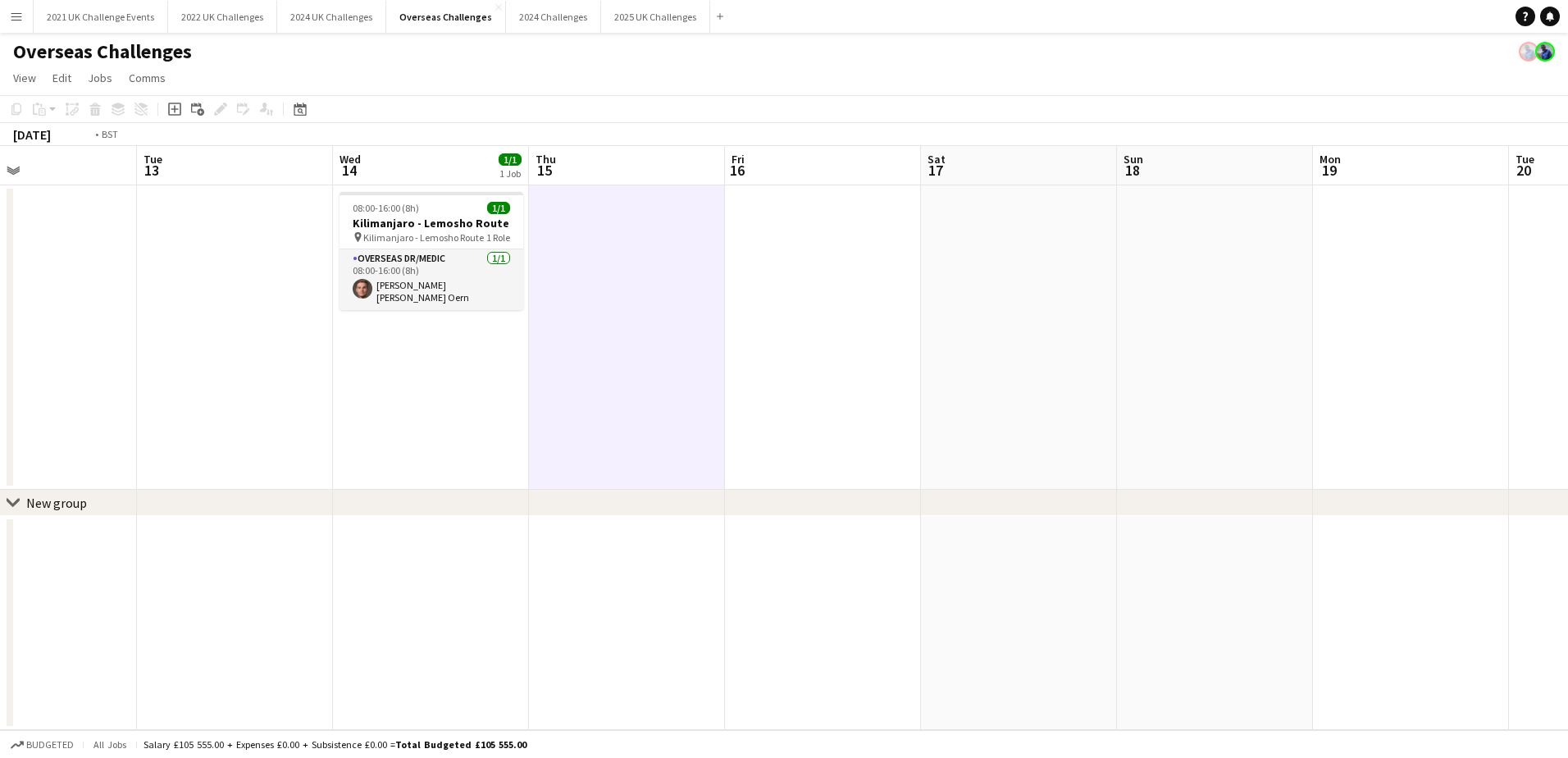
drag, startPoint x: 524, startPoint y: 439, endPoint x: 1148, endPoint y: 417, distance: 624.4
click at [1148, 417] on app-calendar-viewport "Sat 10 Sun 11 1/2 1 Job Mon 12 Tue 13 Wed 14 1/1 1 Job Thu 15 Fri 16 Sat 17 Sun…" at bounding box center [784, 438] width 1568 height 583
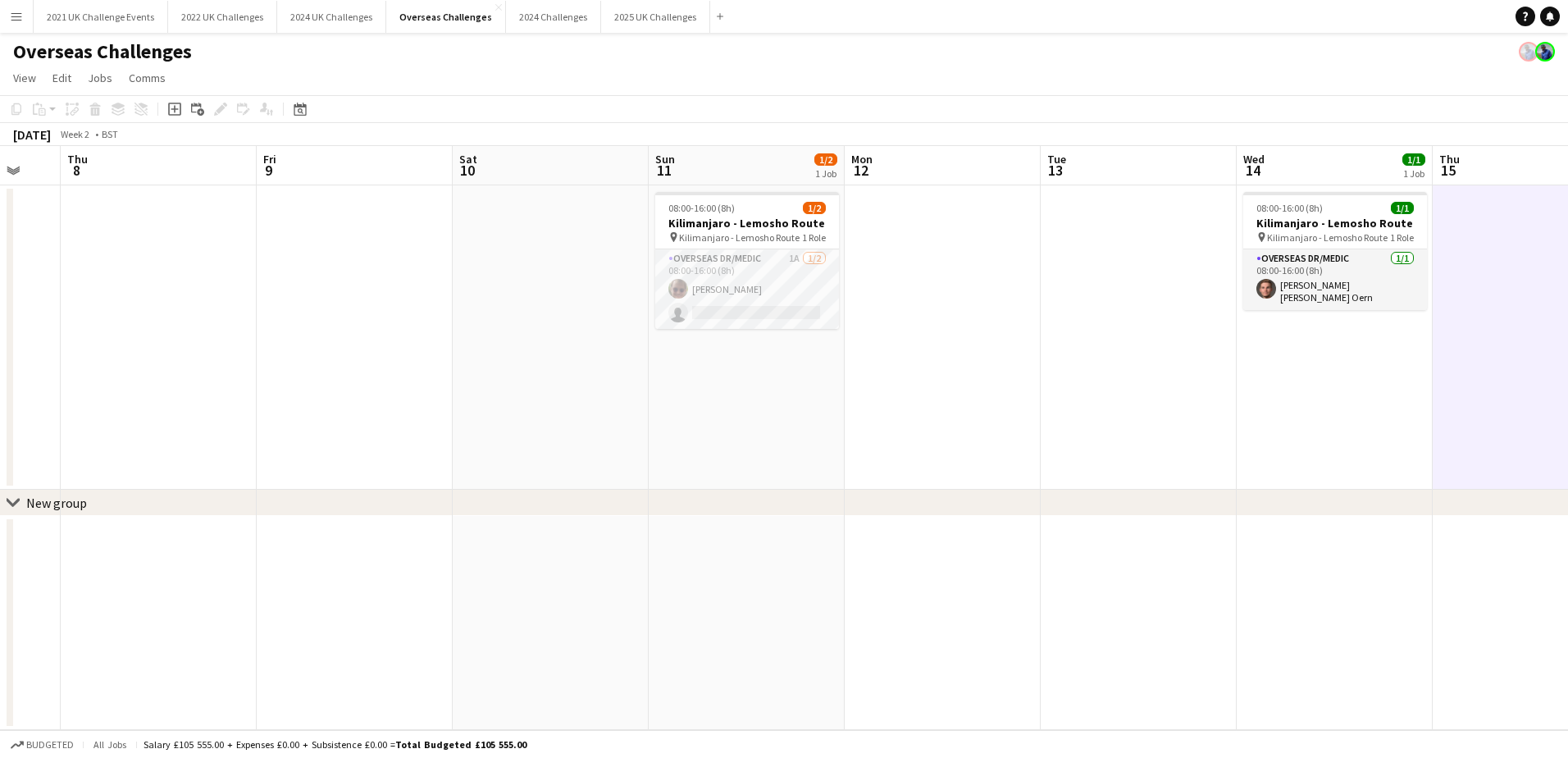
scroll to position [0, 509]
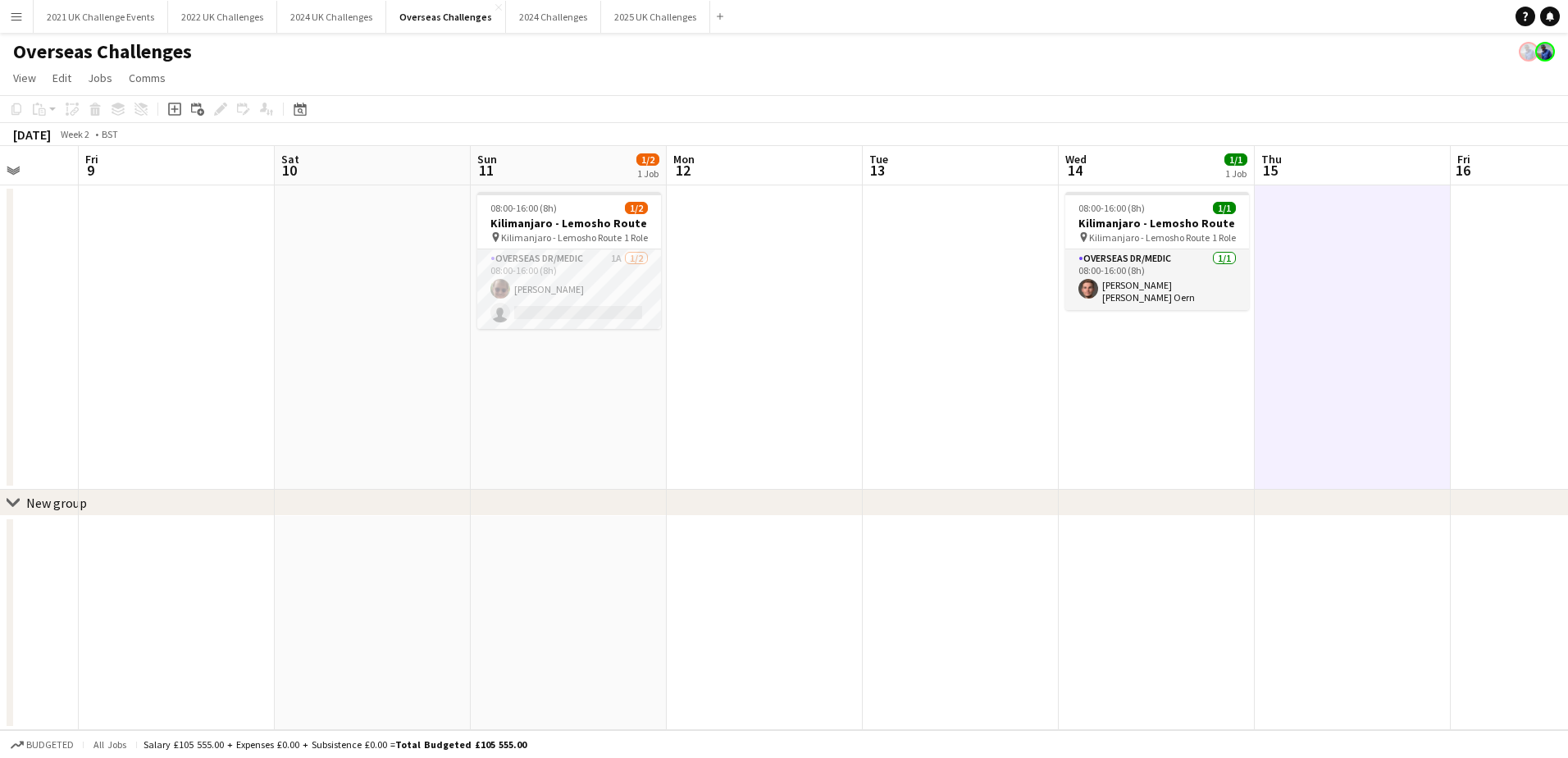
drag, startPoint x: 471, startPoint y: 470, endPoint x: 985, endPoint y: 445, distance: 514.6
click at [985, 445] on app-calendar-viewport "Tue 6 Wed 7 Thu 8 Fri 9 Sat 10 Sun 11 1/2 1 Job Mon 12 Tue 13 Wed 14 1/1 1 Job …" at bounding box center [784, 438] width 1568 height 583
